Goal: Check status

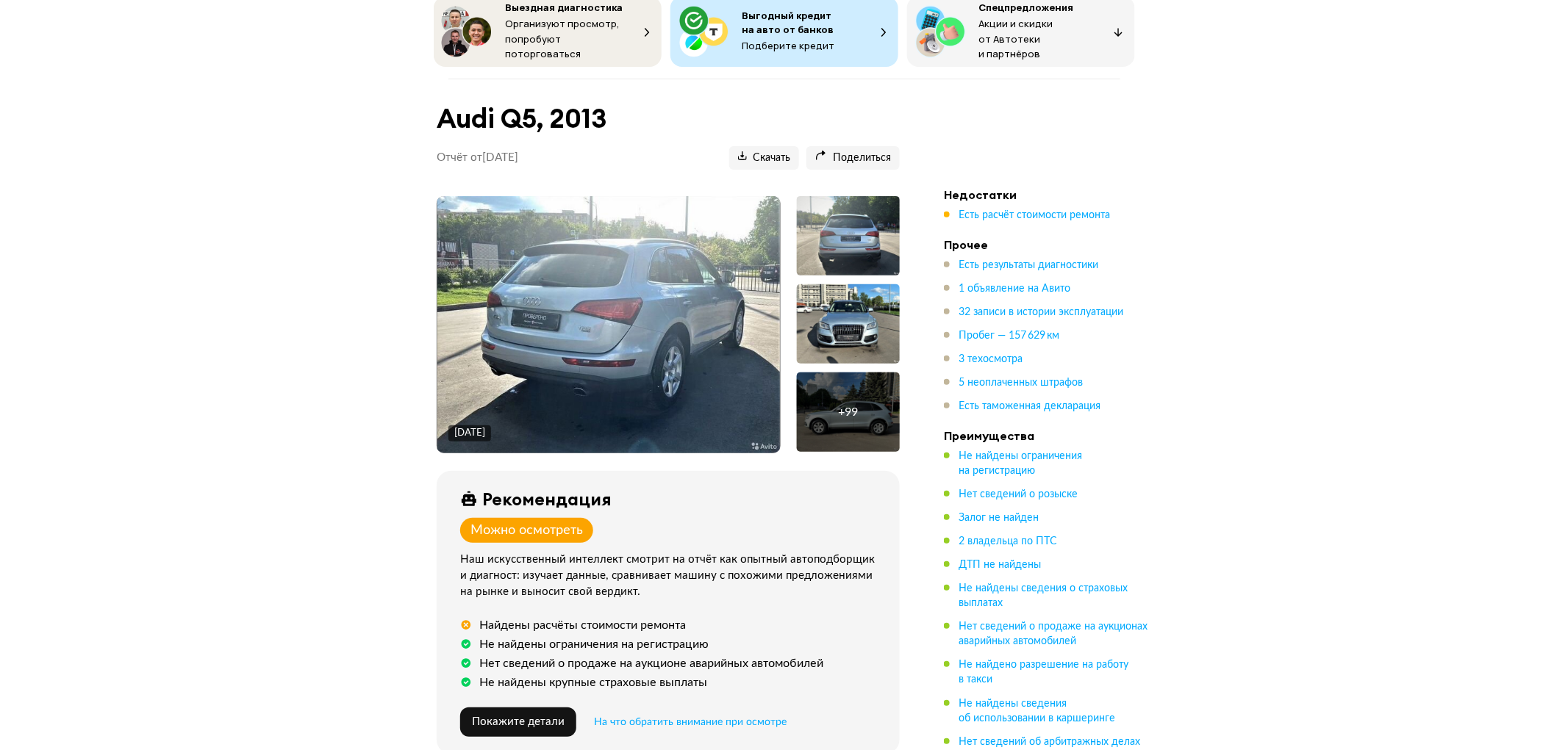
scroll to position [82, 0]
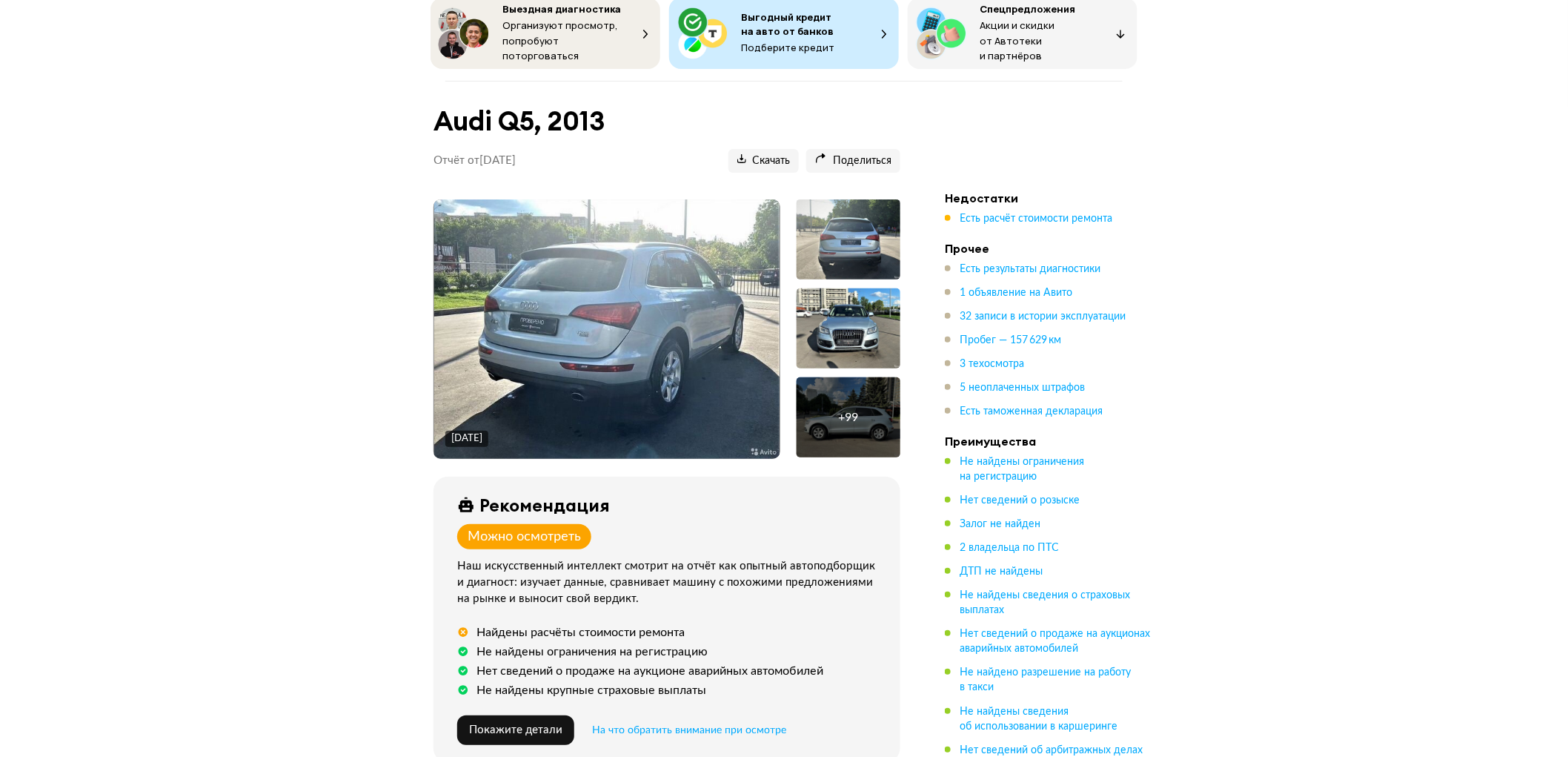
click at [635, 276] on img at bounding box center [607, 329] width 346 height 259
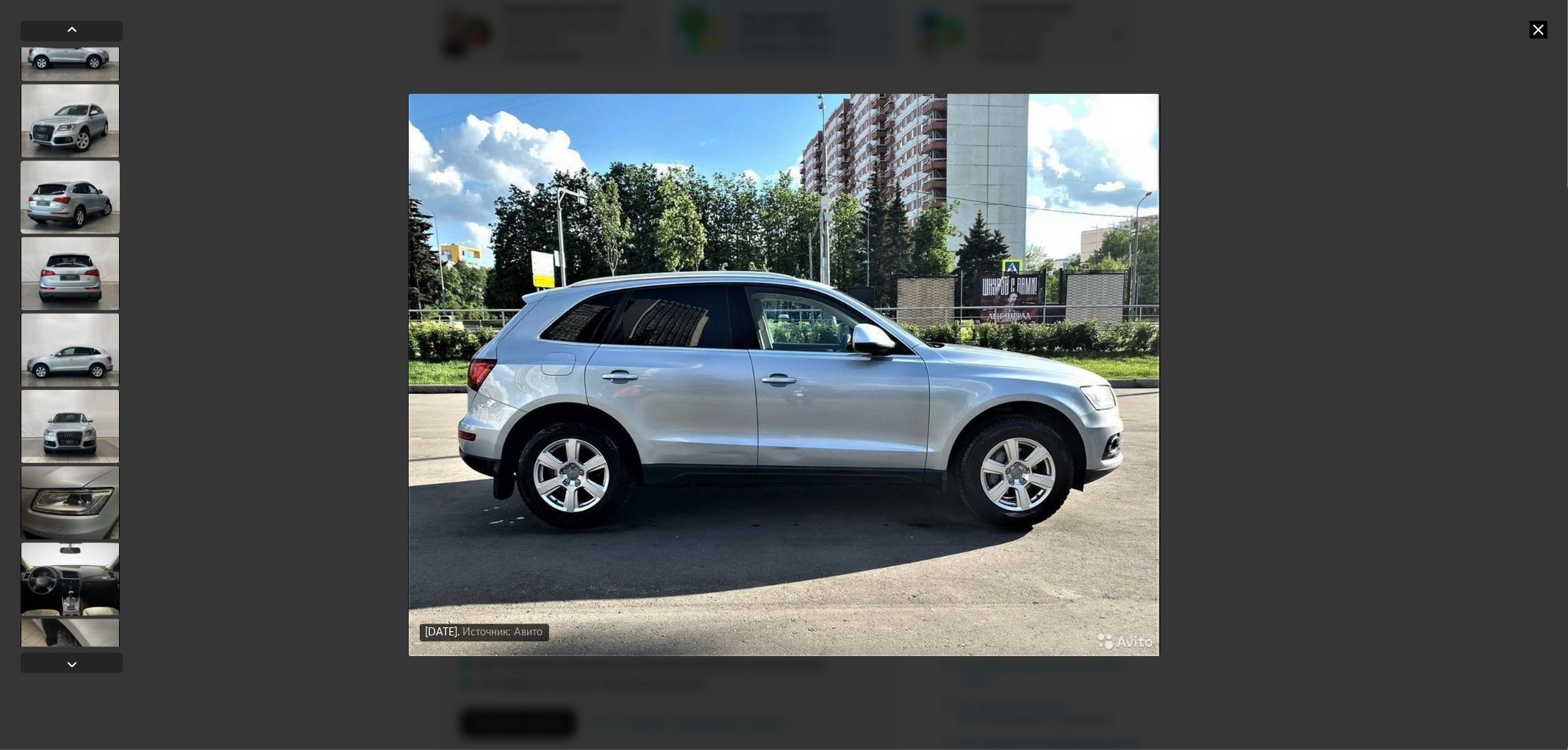
scroll to position [816, 0]
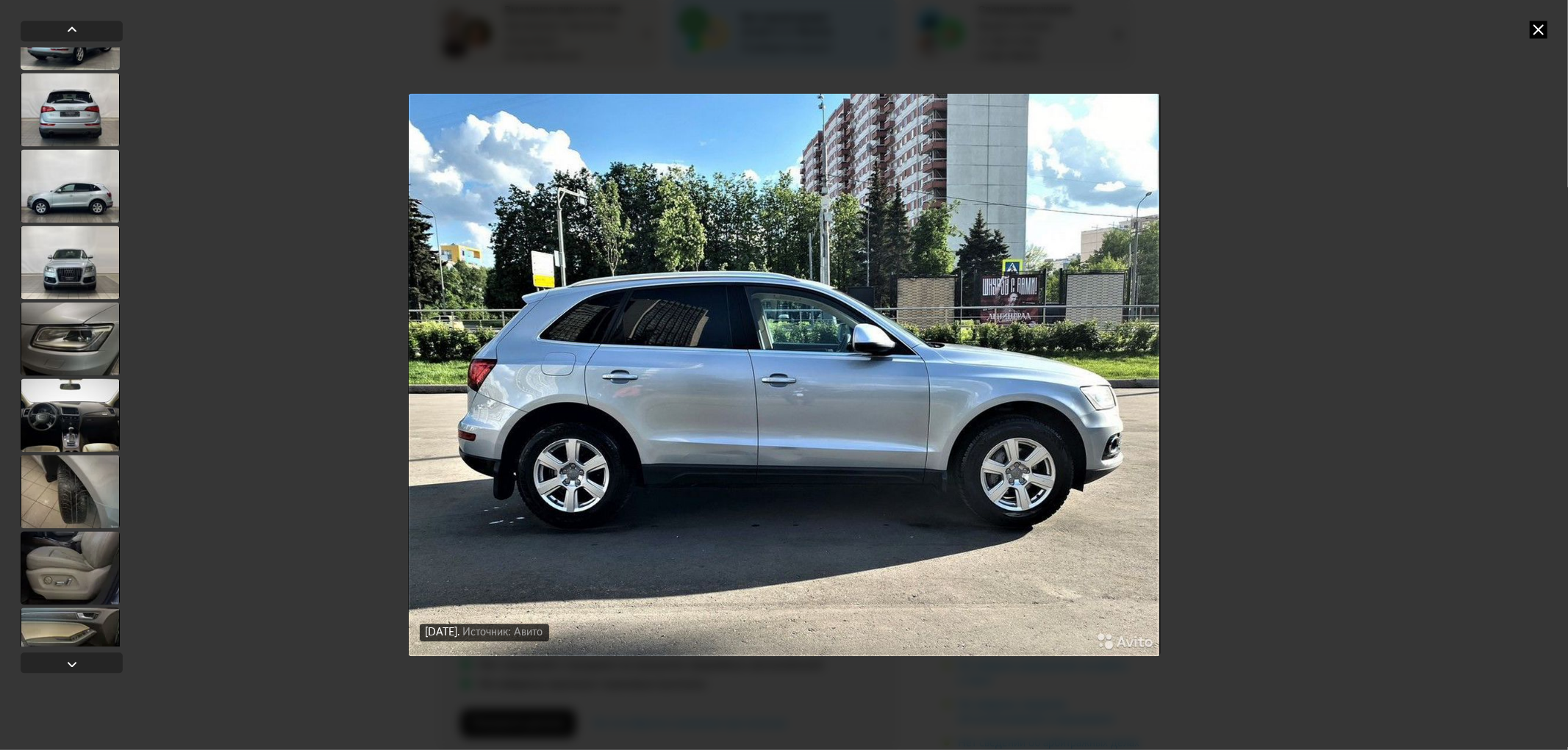
click at [84, 351] on div at bounding box center [70, 338] width 99 height 74
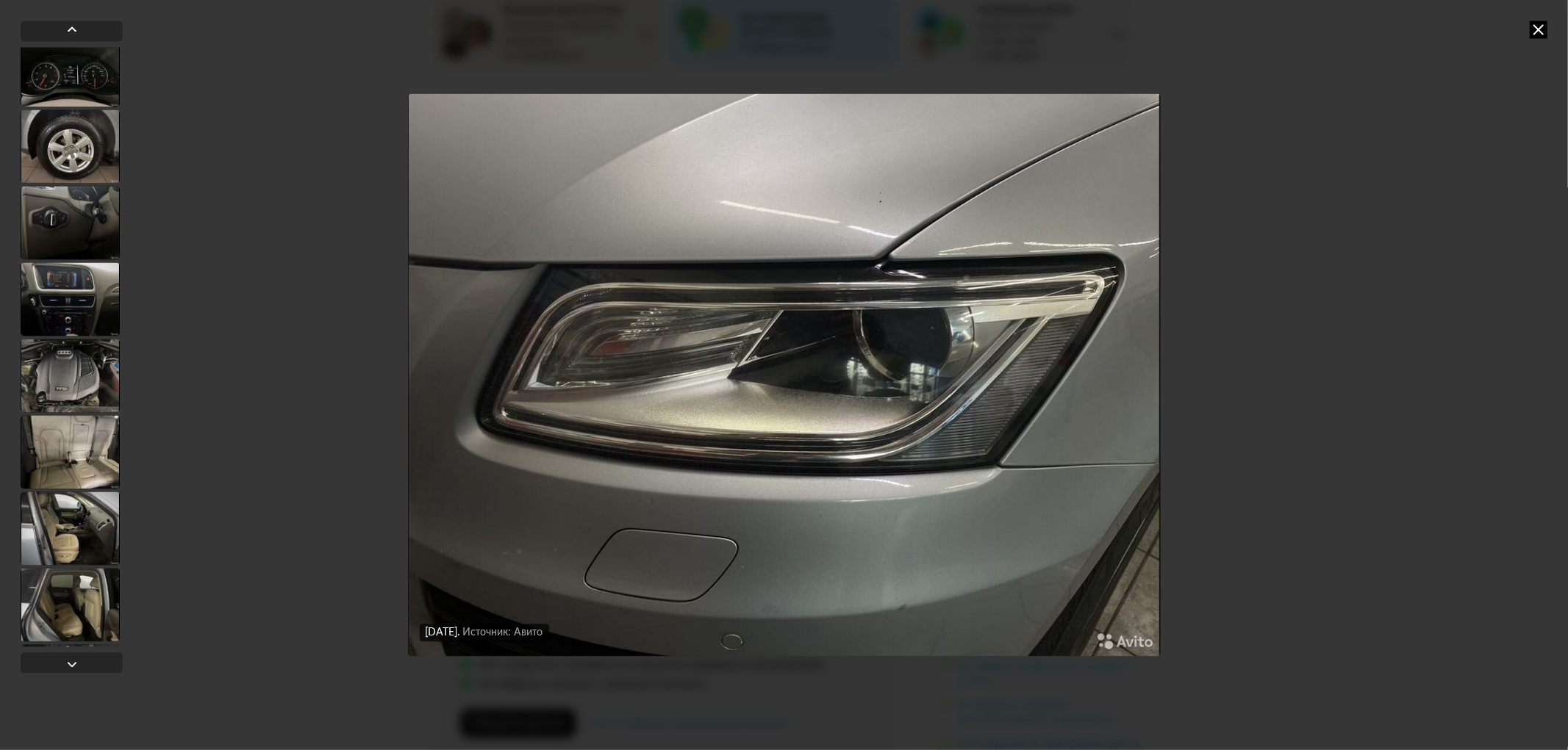
click at [59, 422] on div at bounding box center [70, 452] width 99 height 74
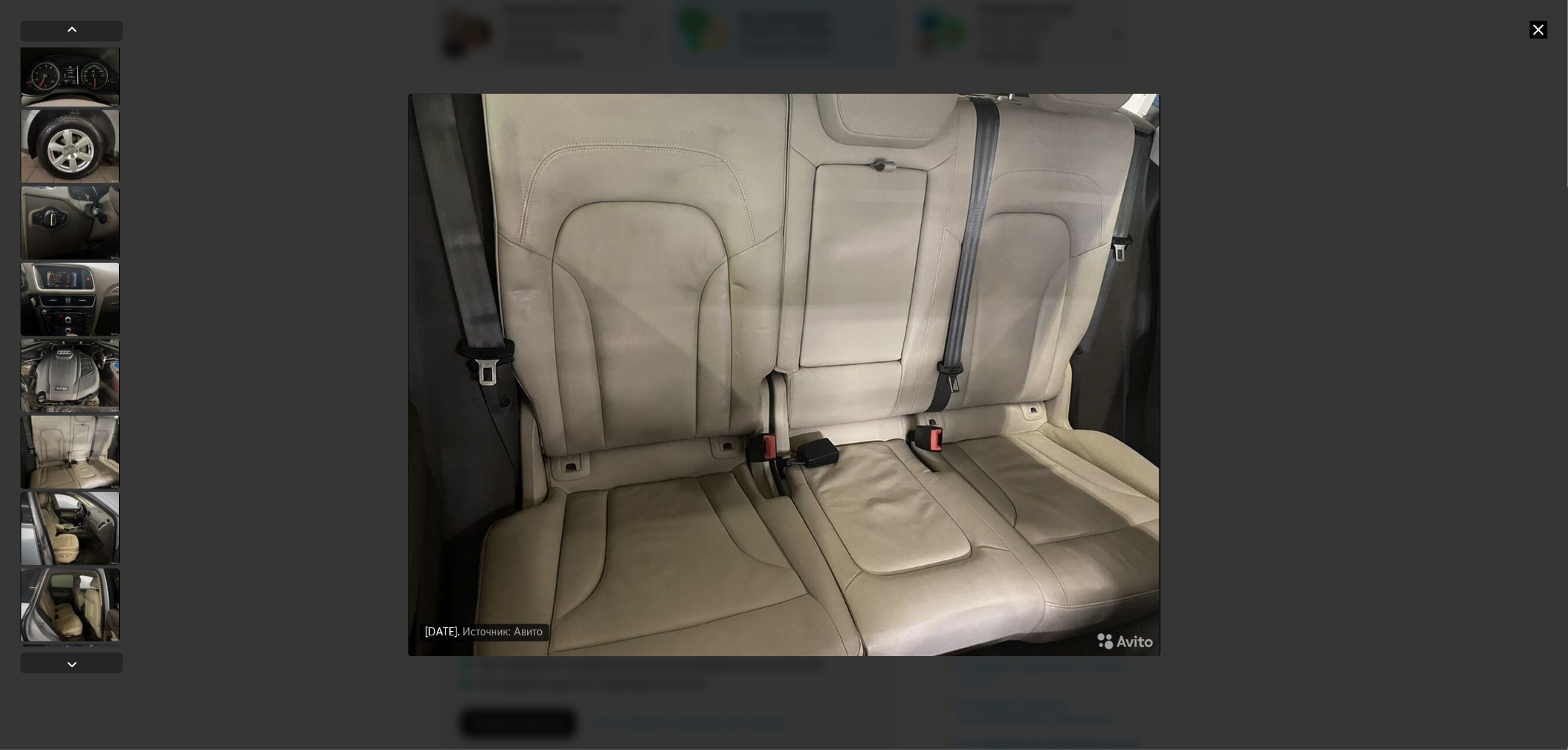
scroll to position [1466, 0]
click at [70, 512] on div at bounding box center [70, 529] width 99 height 74
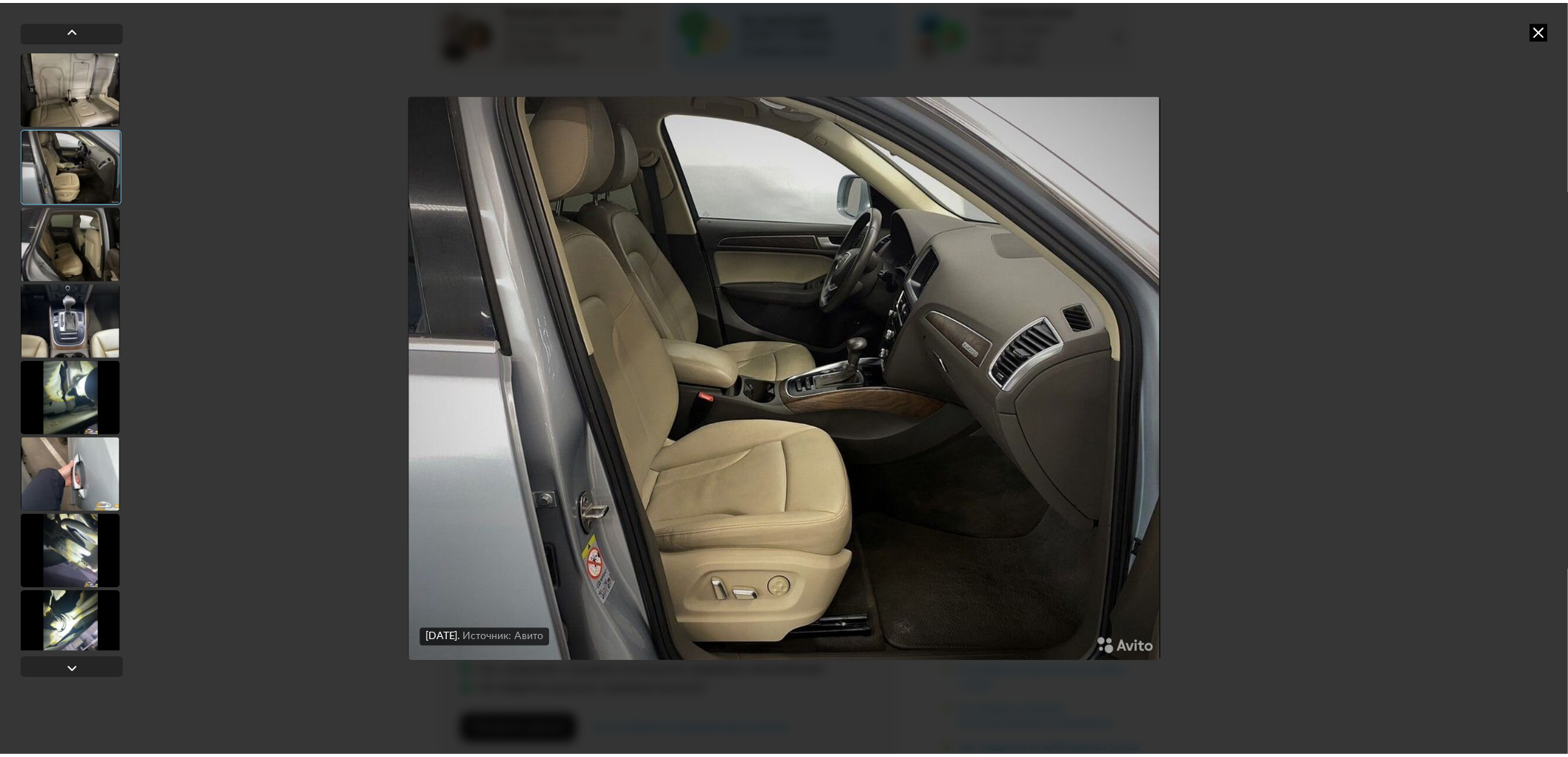
scroll to position [1891, 0]
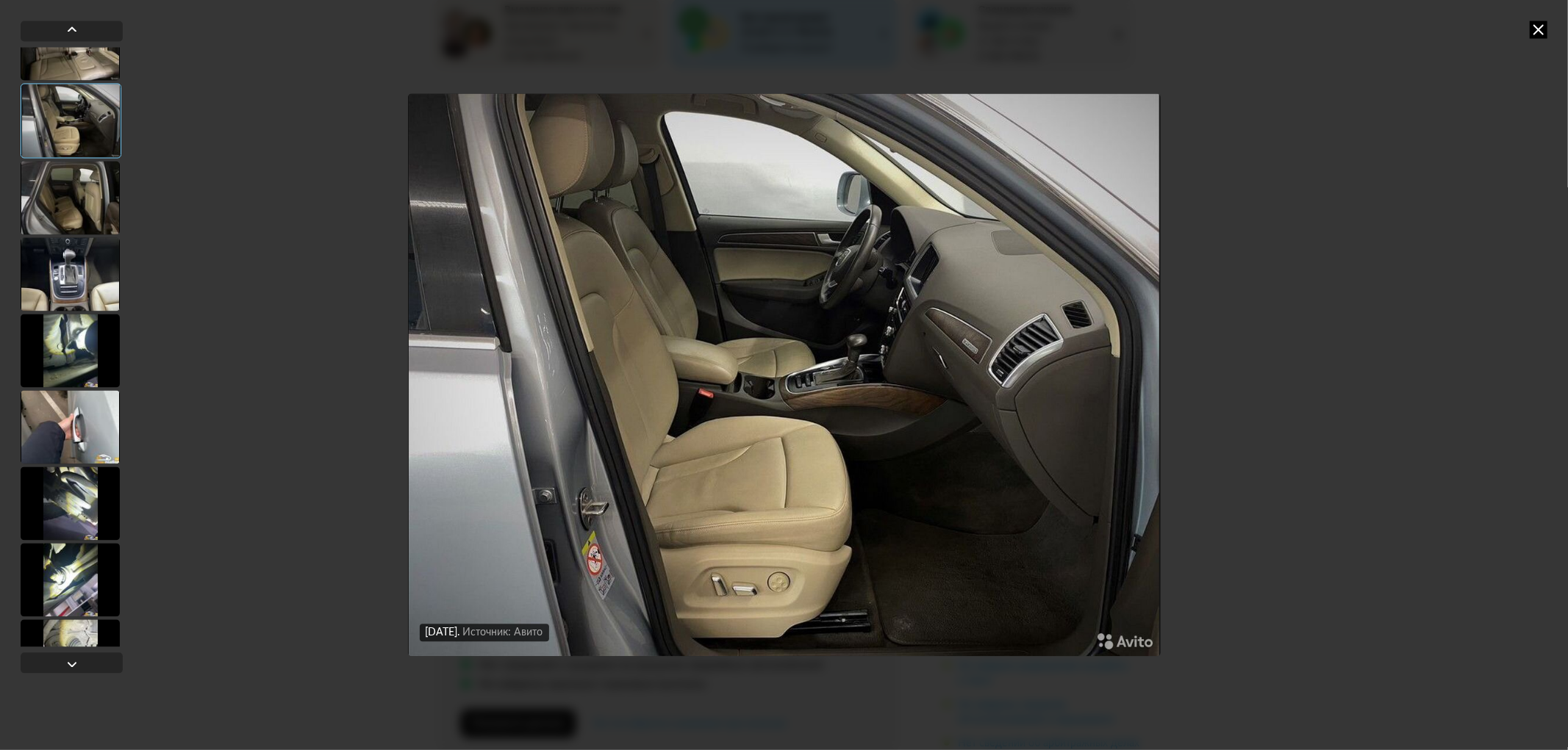
click at [1541, 15] on div "4 июня 2022 года Источник: Авито 4 июня 2022 года Источник: Авито 4 июня 2022 г…" at bounding box center [784, 375] width 1568 height 750
click at [1540, 22] on icon at bounding box center [1539, 29] width 18 height 18
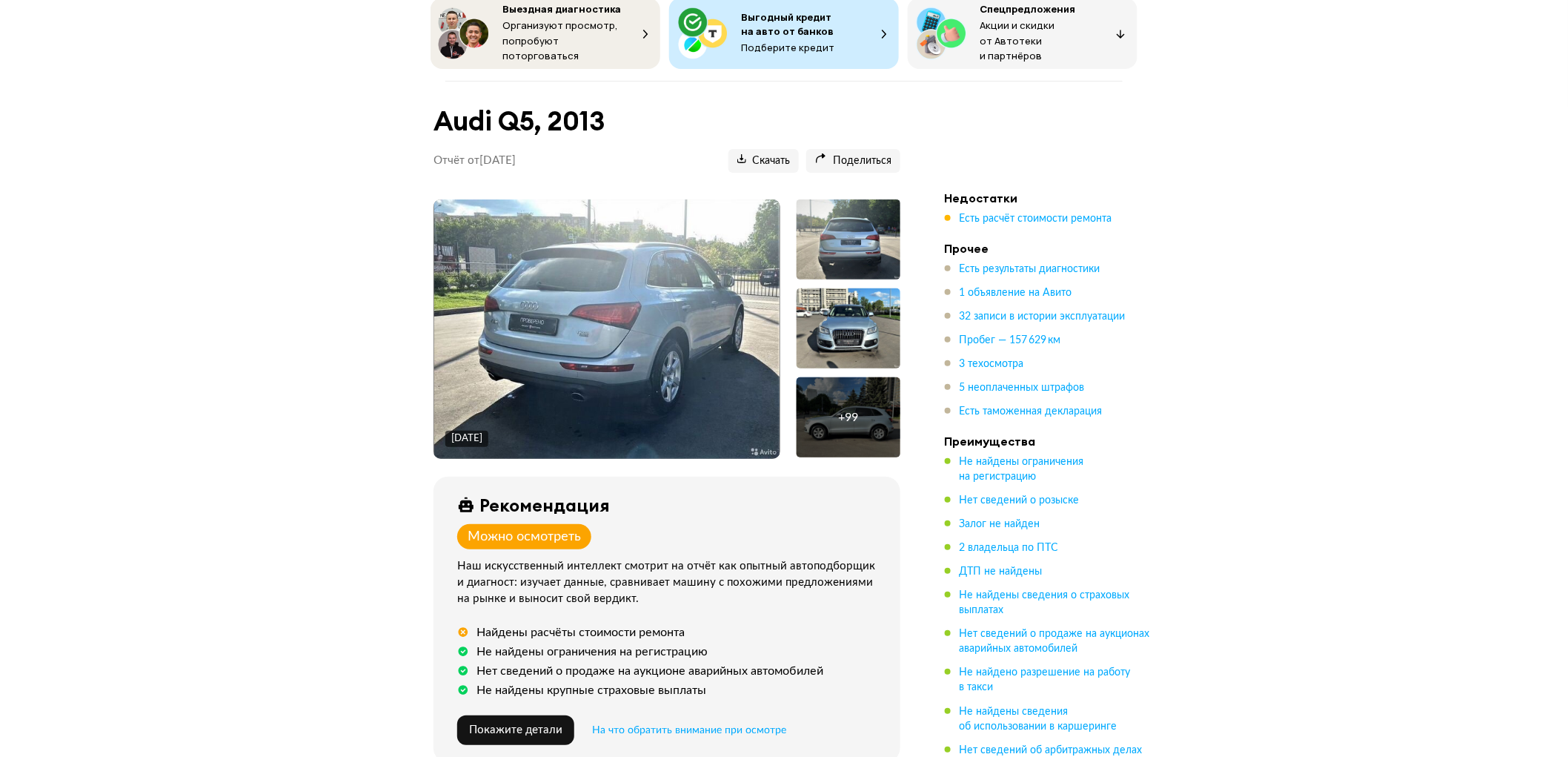
click at [1000, 225] on ul "Недостатки Есть расчёт стоимости ремонта Прочее Есть результаты диагностики 1 о…" at bounding box center [1049, 516] width 208 height 652
click at [1009, 214] on span "Есть расчёт стоимости ремонта" at bounding box center [1036, 219] width 153 height 11
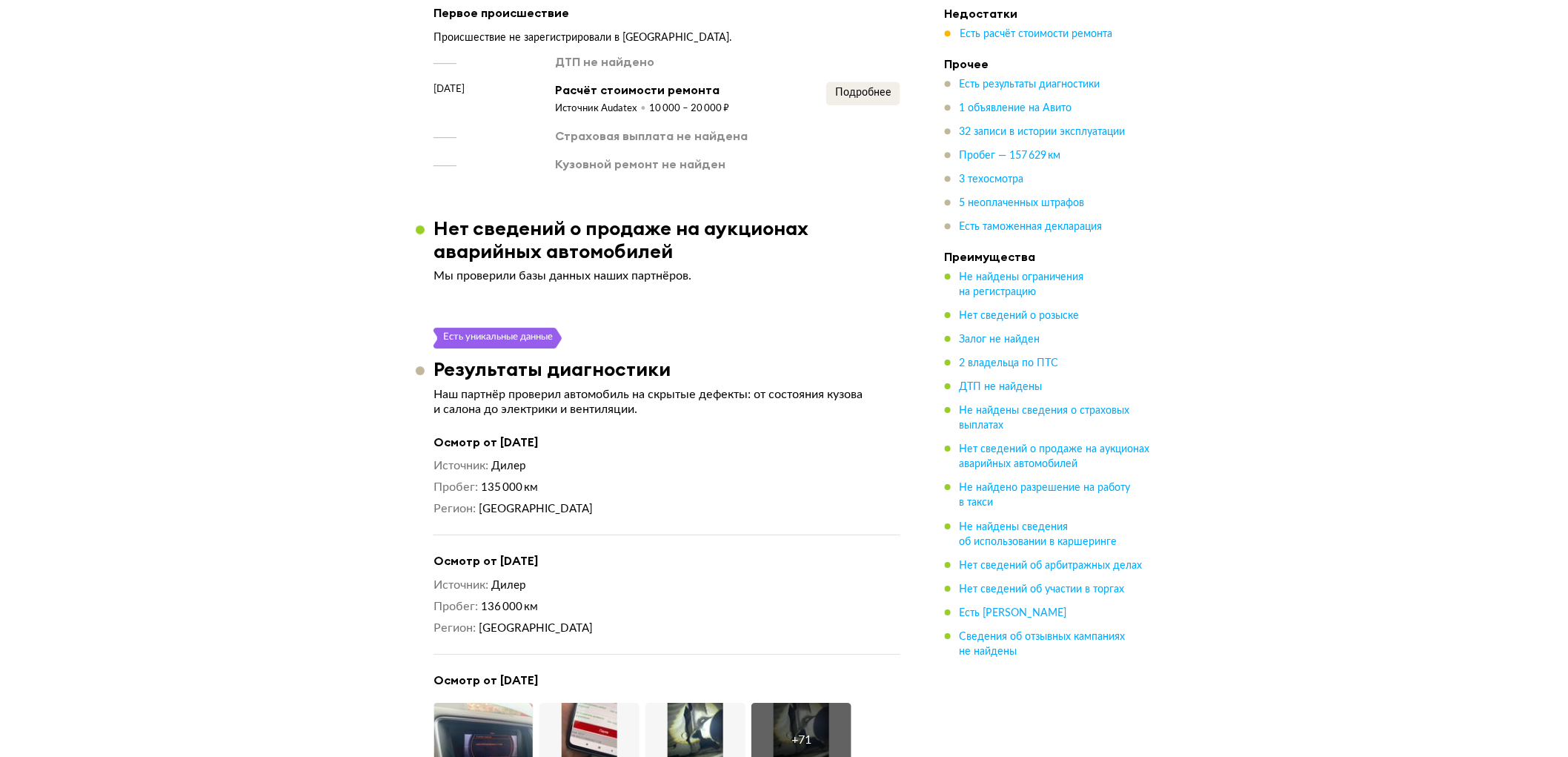
scroll to position [1819, 0]
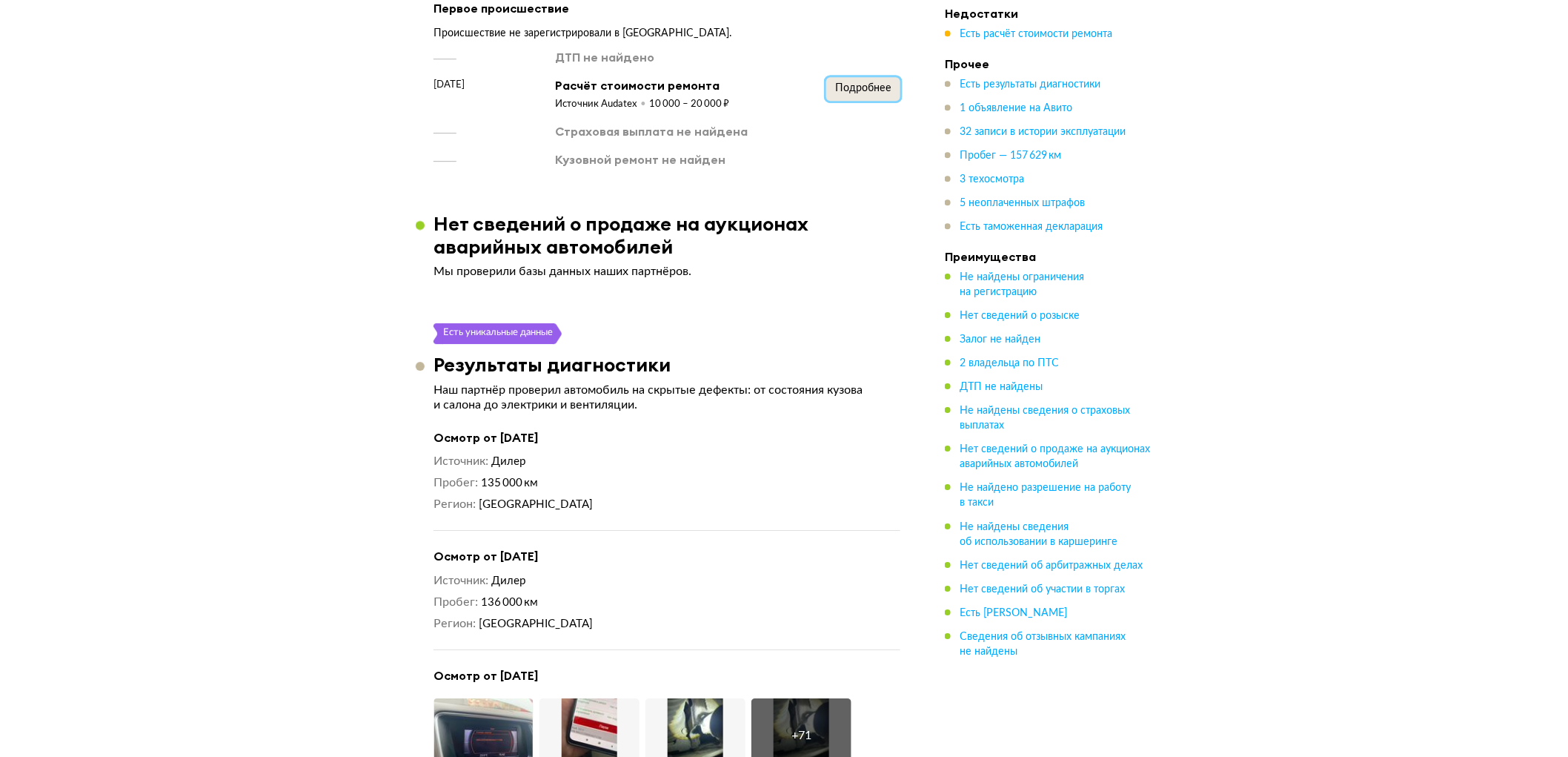
click at [884, 83] on span "Подробнее" at bounding box center [863, 88] width 56 height 11
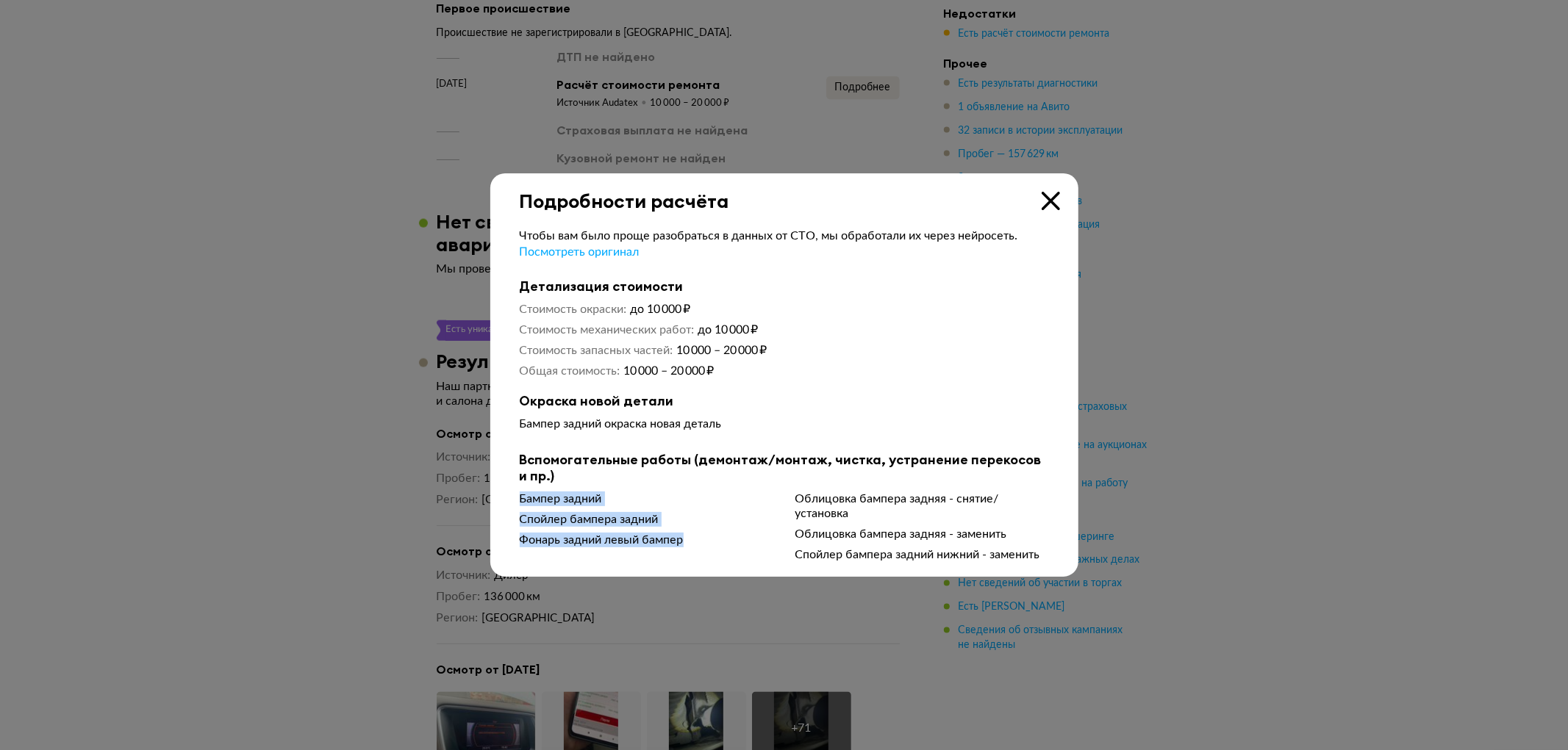
drag, startPoint x: 514, startPoint y: 504, endPoint x: 747, endPoint y: 550, distance: 237.5
click at [747, 550] on div "Чтобы вам было проще разобраться в данных от СТО, мы обработали их через нейрос…" at bounding box center [784, 388] width 588 height 350
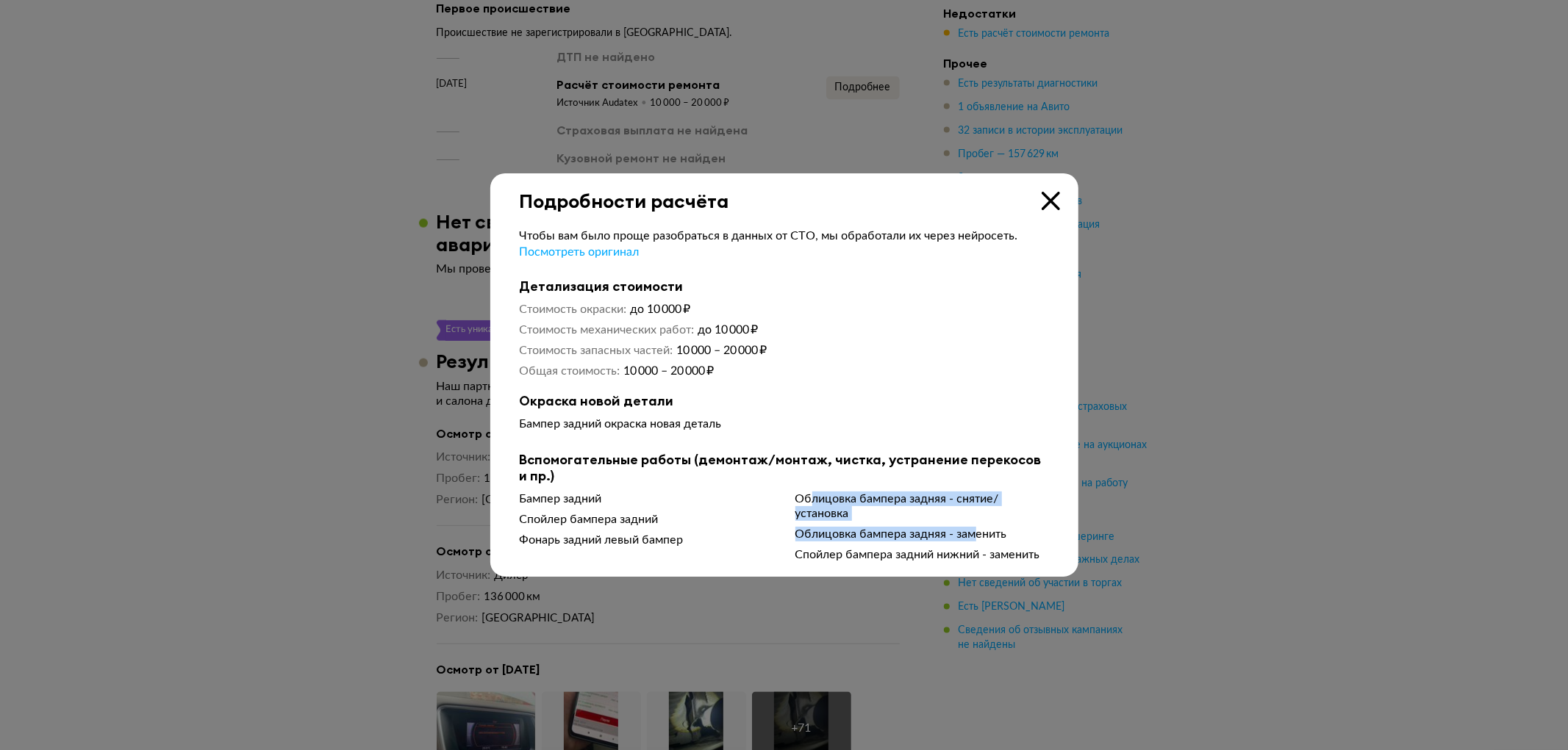
drag, startPoint x: 809, startPoint y: 500, endPoint x: 982, endPoint y: 539, distance: 177.3
click at [979, 539] on div "Бампер задний Спойлер бампера задний Фонарь задний левый бампер Облицовка бампе…" at bounding box center [784, 526] width 529 height 71
click at [1303, 324] on div at bounding box center [784, 375] width 1568 height 750
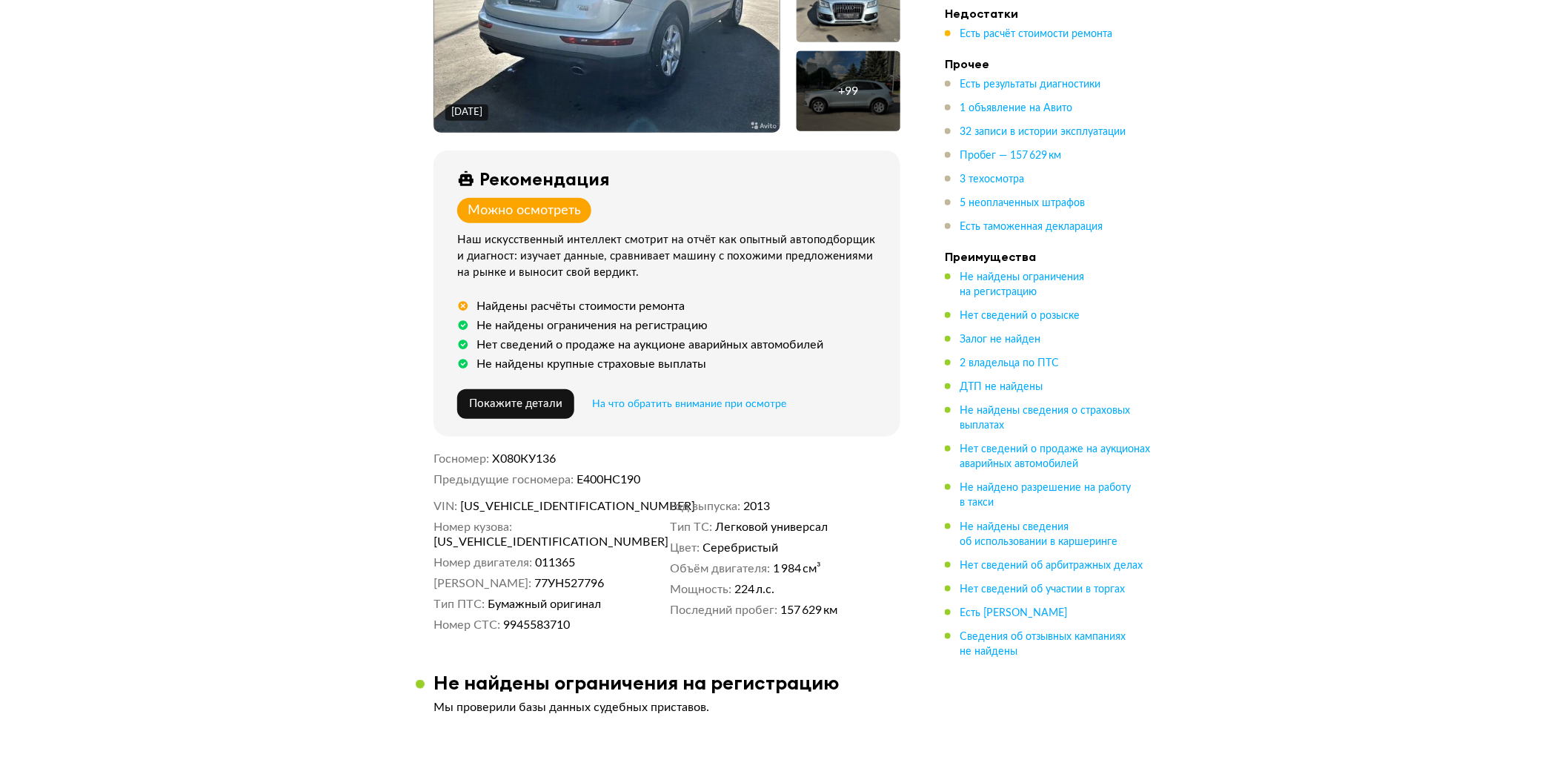
scroll to position [412, 0]
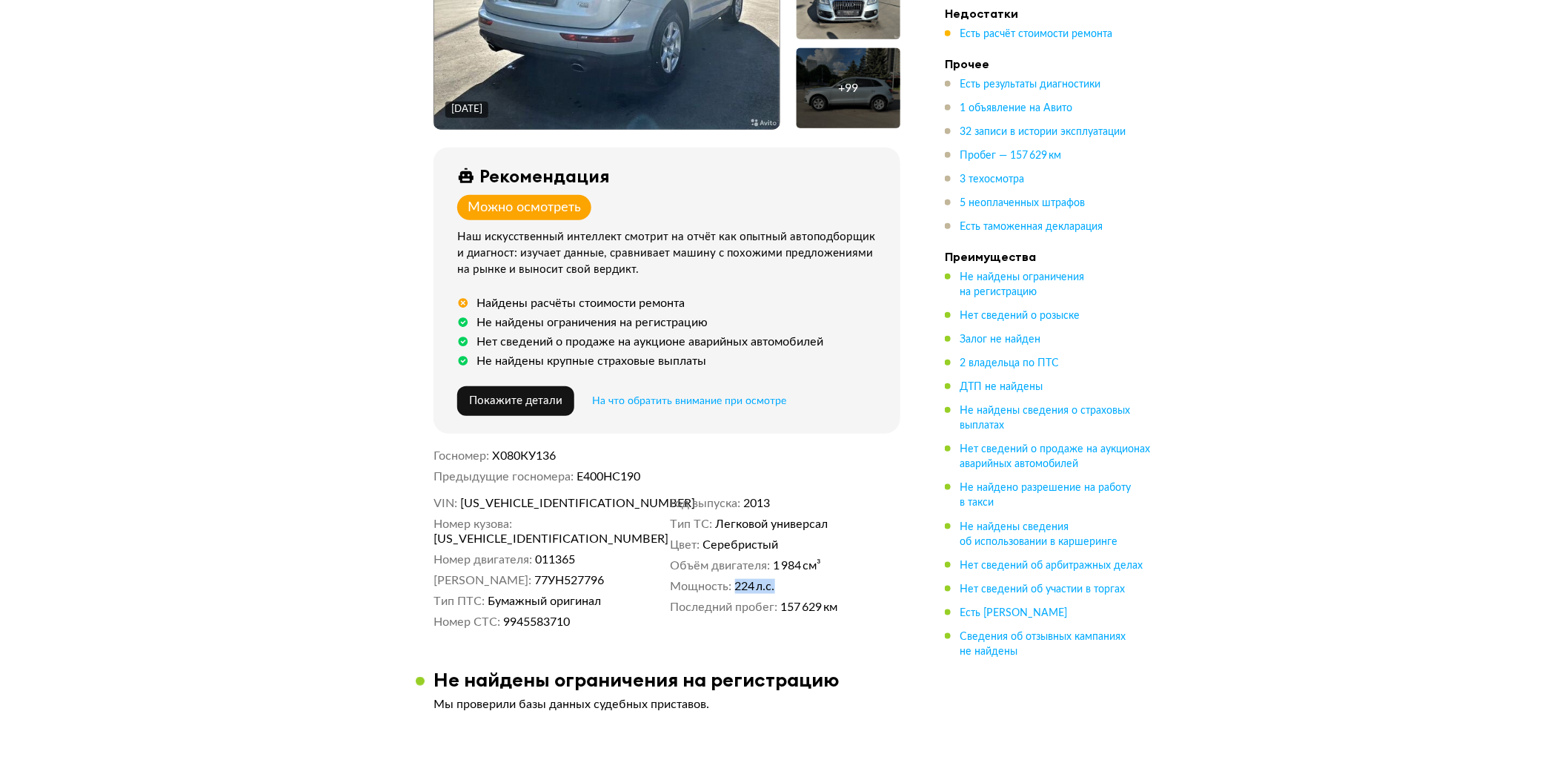
drag, startPoint x: 732, startPoint y: 579, endPoint x: 819, endPoint y: 586, distance: 87.3
click at [819, 586] on dl "Мощность 224 л.с." at bounding box center [785, 587] width 231 height 15
drag, startPoint x: 783, startPoint y: 597, endPoint x: 873, endPoint y: 602, distance: 90.1
click at [873, 602] on dd "157 629 км" at bounding box center [841, 607] width 120 height 15
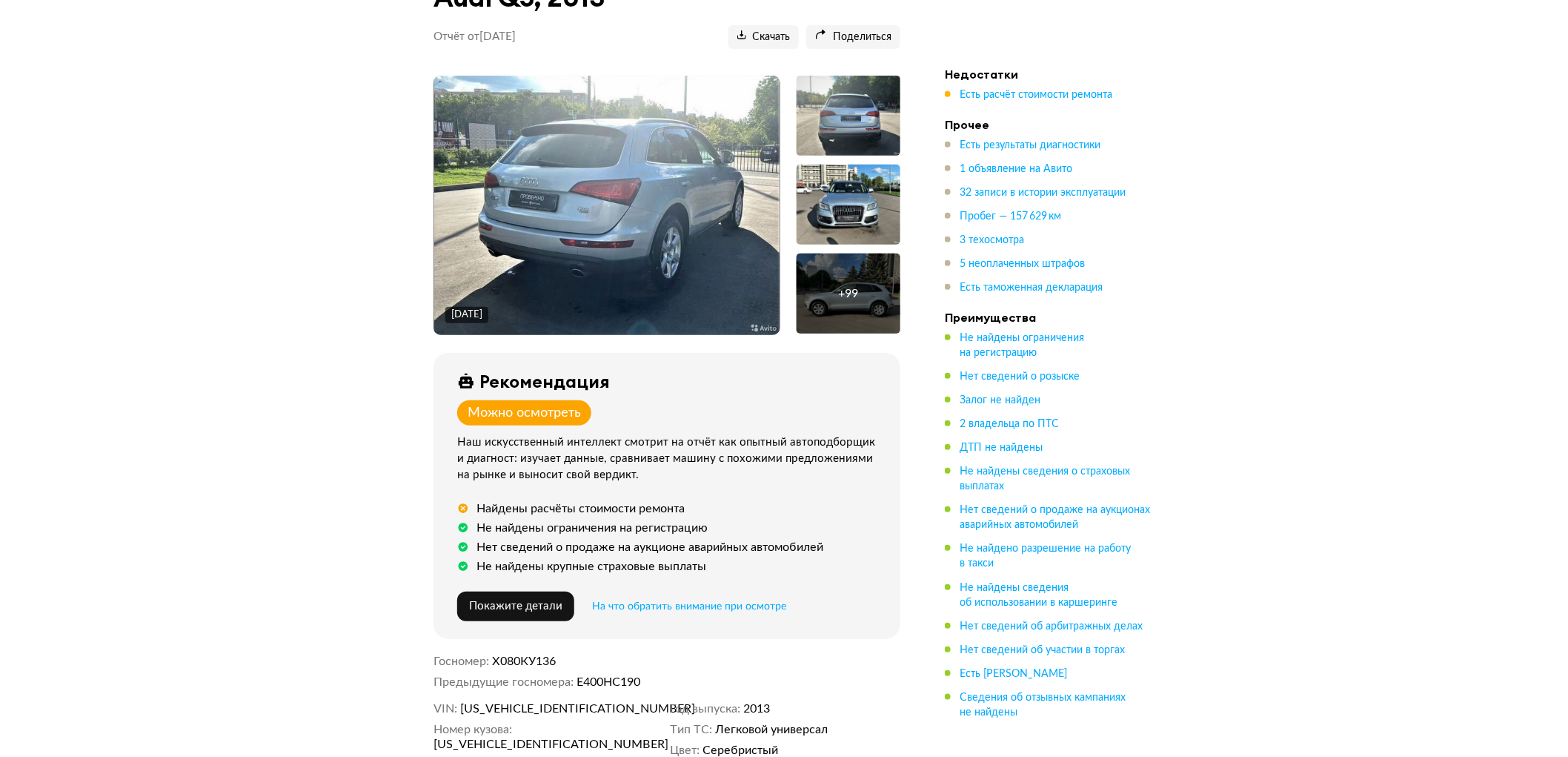
scroll to position [164, 0]
